Goal: Task Accomplishment & Management: Use online tool/utility

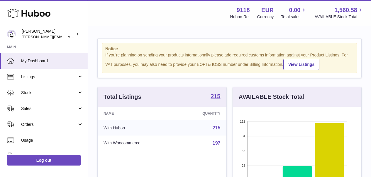
scroll to position [92, 129]
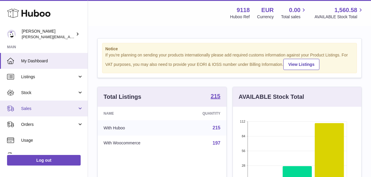
click at [33, 107] on span "Sales" at bounding box center [49, 109] width 56 height 6
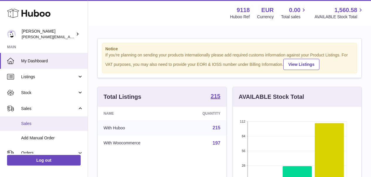
click at [33, 121] on span "Sales" at bounding box center [52, 124] width 62 height 6
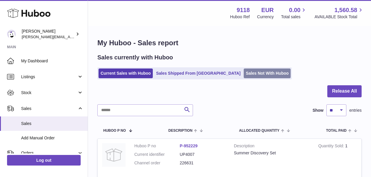
click at [244, 73] on link "Sales Not With Huboo" at bounding box center [267, 73] width 47 height 10
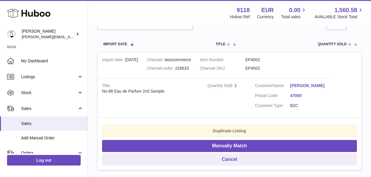
scroll to position [112, 0]
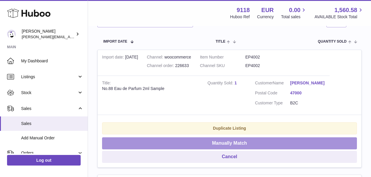
click at [279, 140] on button "Manually Match" at bounding box center [229, 143] width 255 height 12
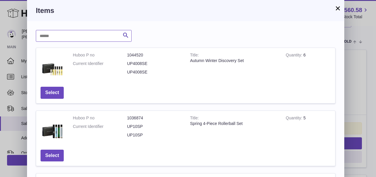
click at [76, 40] on input "text" at bounding box center [84, 36] width 96 height 12
type input "******"
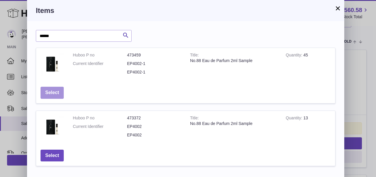
click at [49, 89] on button "Select" at bounding box center [52, 93] width 23 height 12
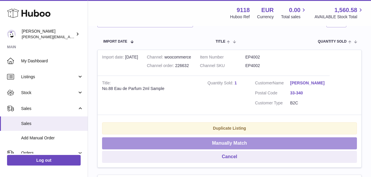
click at [202, 140] on button "Manually Match" at bounding box center [229, 143] width 255 height 12
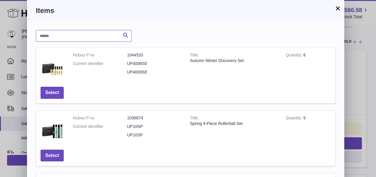
click at [87, 37] on input "text" at bounding box center [84, 36] width 96 height 12
type input "******"
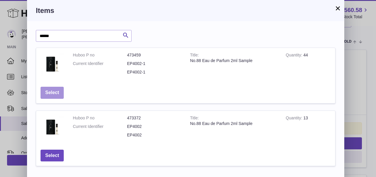
click at [57, 92] on button "Select" at bounding box center [52, 93] width 23 height 12
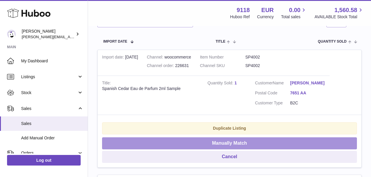
click at [209, 146] on button "Manually Match" at bounding box center [229, 143] width 255 height 12
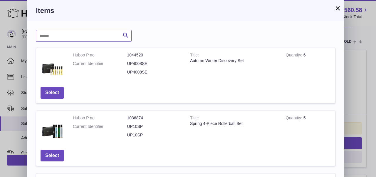
click at [79, 37] on input "text" at bounding box center [84, 36] width 96 height 12
type input "******"
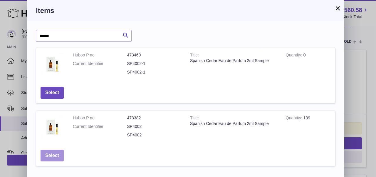
click at [45, 154] on button "Select" at bounding box center [52, 155] width 23 height 12
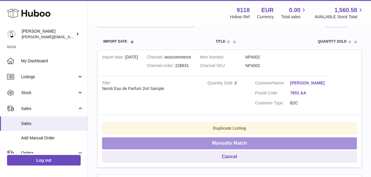
click at [179, 143] on button "Manually Match" at bounding box center [229, 143] width 255 height 12
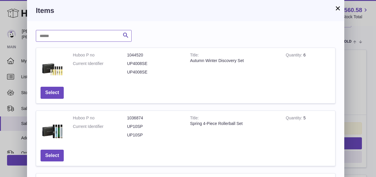
click at [105, 39] on input "text" at bounding box center [84, 36] width 96 height 12
type input "******"
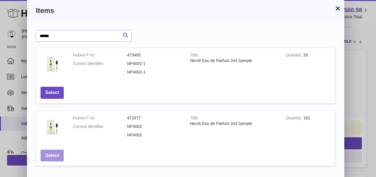
click at [52, 156] on button "Select" at bounding box center [52, 155] width 23 height 12
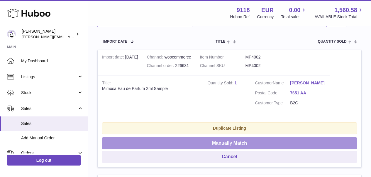
click at [173, 149] on button "Manually Match" at bounding box center [229, 143] width 255 height 12
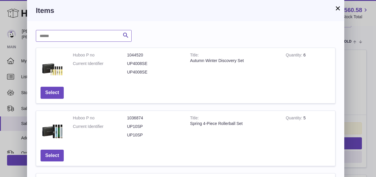
click at [101, 36] on input "text" at bounding box center [84, 36] width 96 height 12
type input "******"
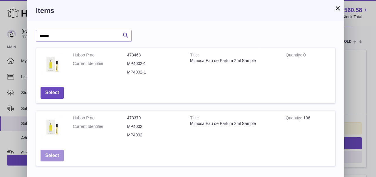
click at [53, 154] on button "Select" at bounding box center [52, 155] width 23 height 12
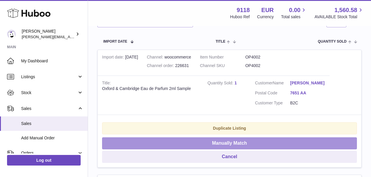
click at [187, 145] on button "Manually Match" at bounding box center [229, 143] width 255 height 12
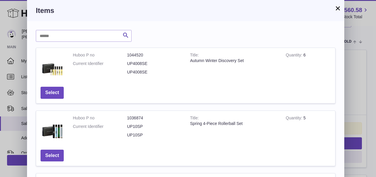
click at [337, 10] on button "×" at bounding box center [337, 8] width 7 height 7
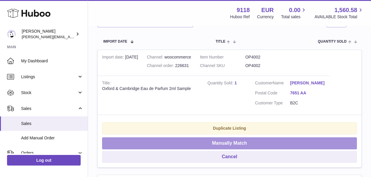
click at [252, 145] on button "Manually Match" at bounding box center [229, 143] width 255 height 12
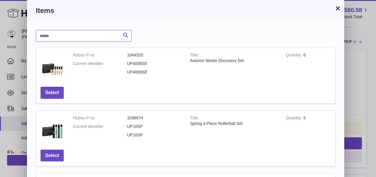
click at [106, 40] on input "text" at bounding box center [84, 36] width 96 height 12
type input "******"
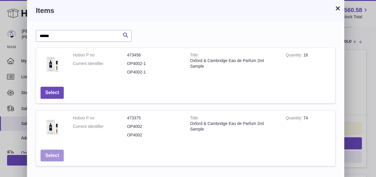
click at [58, 151] on button "Select" at bounding box center [52, 155] width 23 height 12
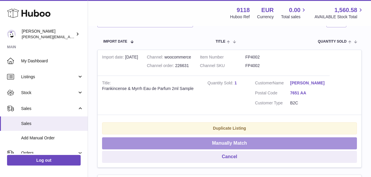
click at [172, 145] on button "Manually Match" at bounding box center [229, 143] width 255 height 12
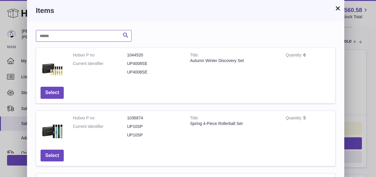
click at [111, 35] on input "text" at bounding box center [84, 36] width 96 height 12
type input "******"
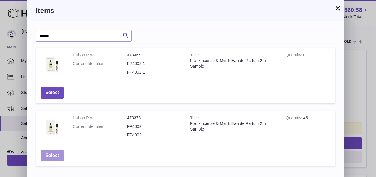
click at [56, 150] on button "Select" at bounding box center [52, 155] width 23 height 12
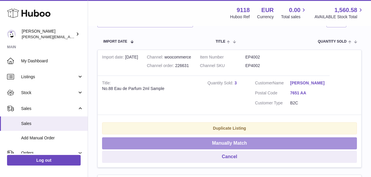
click at [178, 143] on button "Manually Match" at bounding box center [229, 143] width 255 height 12
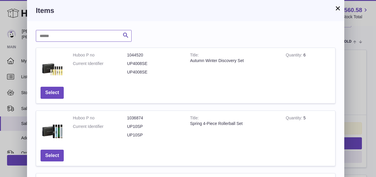
click at [95, 40] on input "text" at bounding box center [84, 36] width 96 height 12
type input "******"
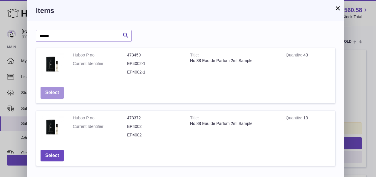
click at [57, 92] on button "Select" at bounding box center [52, 93] width 23 height 12
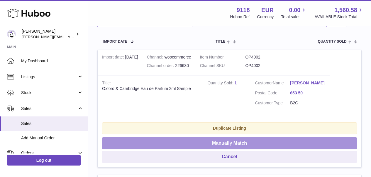
click at [117, 137] on button "Manually Match" at bounding box center [229, 143] width 255 height 12
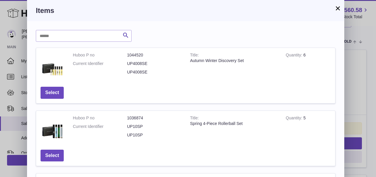
click at [338, 7] on button "×" at bounding box center [337, 8] width 7 height 7
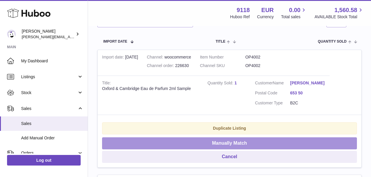
click at [224, 141] on button "Manually Match" at bounding box center [229, 143] width 255 height 12
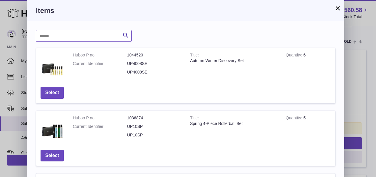
click at [112, 37] on input "text" at bounding box center [84, 36] width 96 height 12
type input "******"
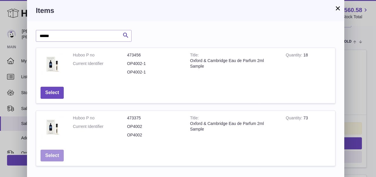
click at [52, 152] on button "Select" at bounding box center [52, 155] width 23 height 12
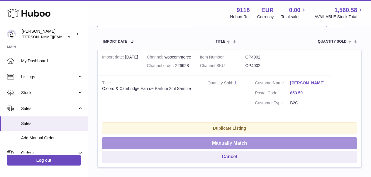
click at [150, 141] on button "Manually Match" at bounding box center [229, 143] width 255 height 12
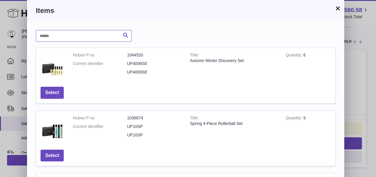
click at [109, 39] on input "text" at bounding box center [84, 36] width 96 height 12
type input "******"
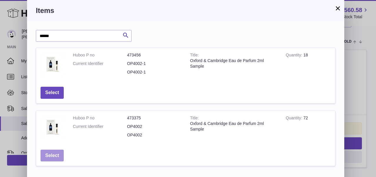
click at [47, 154] on button "Select" at bounding box center [52, 155] width 23 height 12
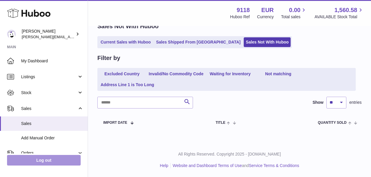
scroll to position [30, 0]
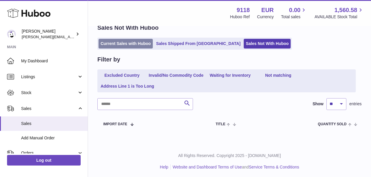
click at [139, 43] on link "Current Sales with Huboo" at bounding box center [126, 44] width 54 height 10
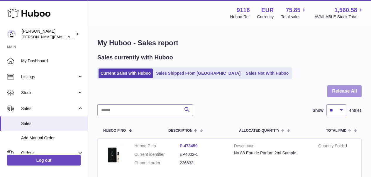
click at [353, 92] on button "Release All" at bounding box center [345, 91] width 34 height 12
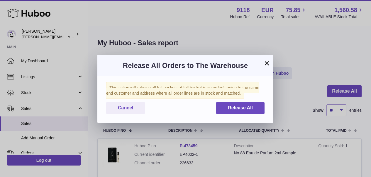
click at [243, 114] on div "This action will release all full baskets. A full basket is an order/s going to…" at bounding box center [185, 99] width 176 height 47
click at [241, 109] on span "Release All" at bounding box center [240, 107] width 25 height 5
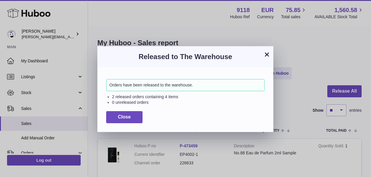
click at [266, 55] on button "×" at bounding box center [267, 54] width 7 height 7
